Goal: Task Accomplishment & Management: Use online tool/utility

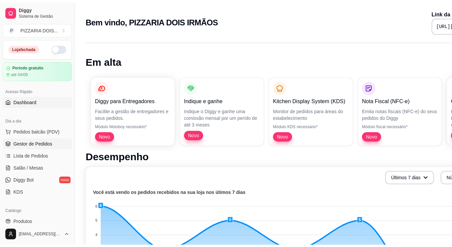
scroll to position [134, 0]
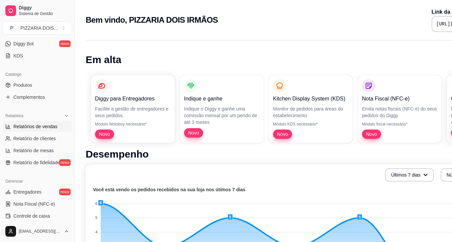
click at [37, 130] on span "Relatórios de vendas" at bounding box center [35, 126] width 44 height 7
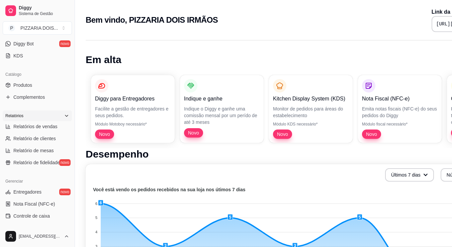
select select "ALL"
select select "0"
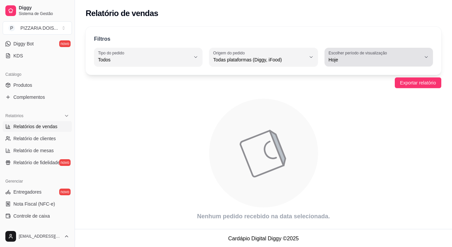
click at [356, 63] on span "Hoje" at bounding box center [374, 60] width 92 height 7
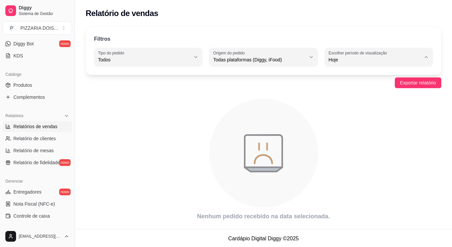
click at [352, 128] on span "15 dias" at bounding box center [375, 125] width 77 height 6
type input "15"
select select "15"
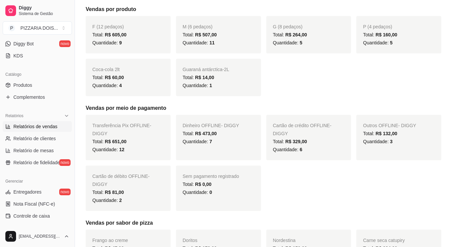
scroll to position [167, 0]
